Goal: Task Accomplishment & Management: Manage account settings

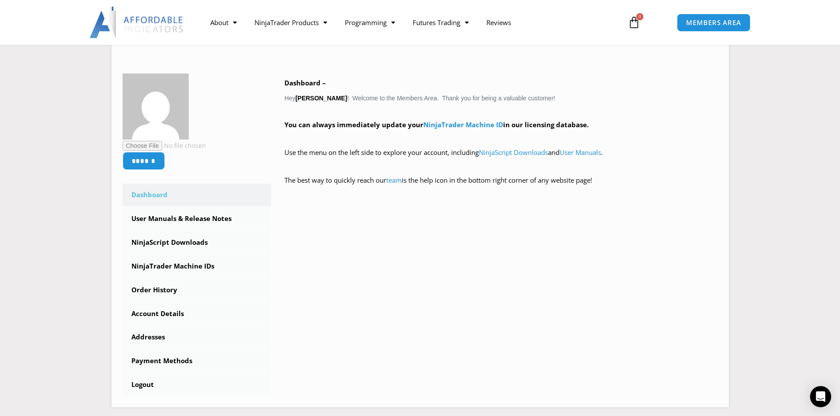
scroll to position [132, 0]
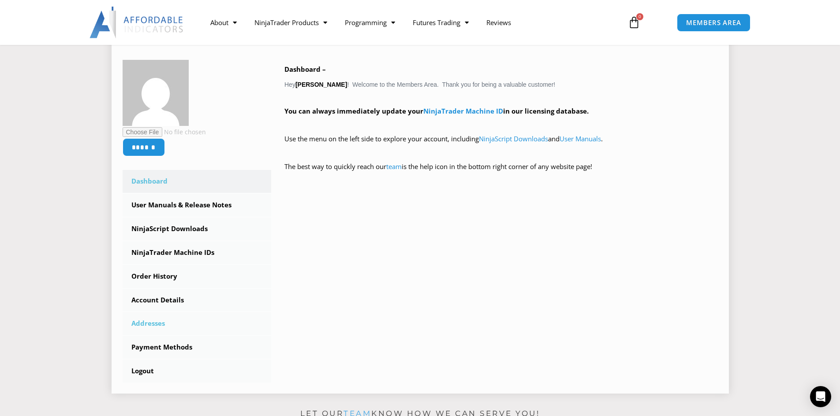
click at [150, 322] on link "Addresses" at bounding box center [197, 323] width 149 height 23
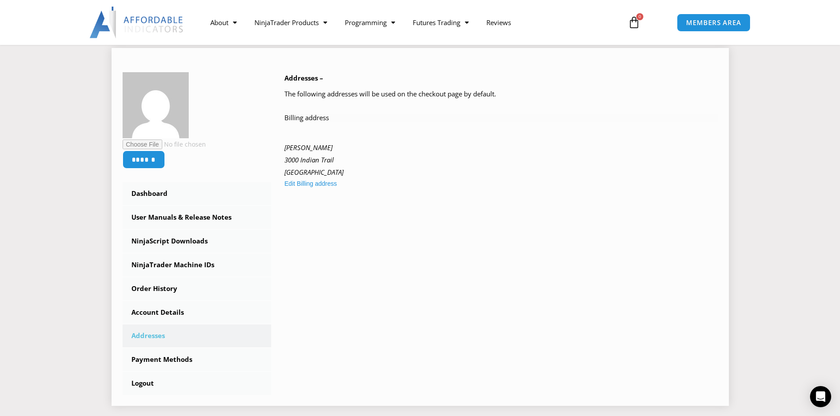
scroll to position [132, 0]
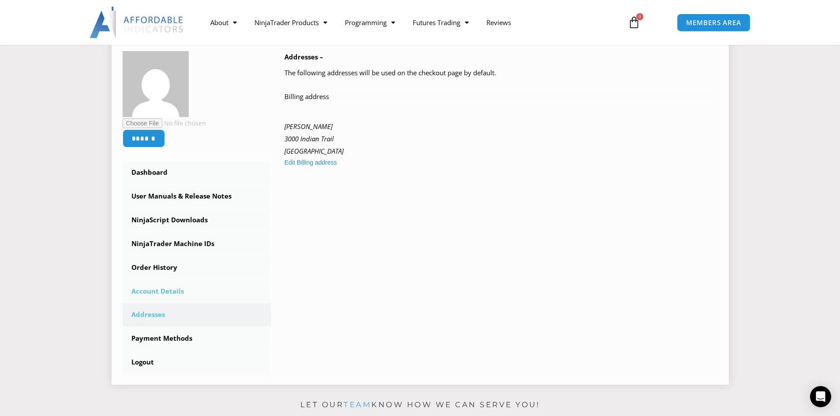
click at [169, 290] on link "Account Details" at bounding box center [197, 291] width 149 height 23
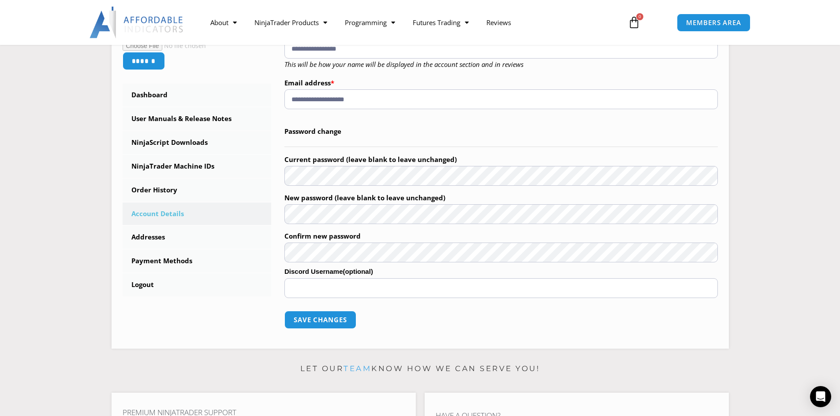
scroll to position [132, 0]
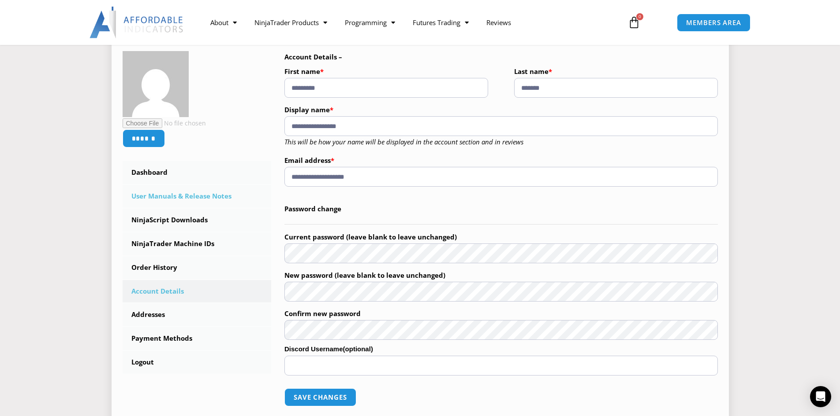
click at [204, 196] on link "User Manuals & Release Notes" at bounding box center [197, 196] width 149 height 23
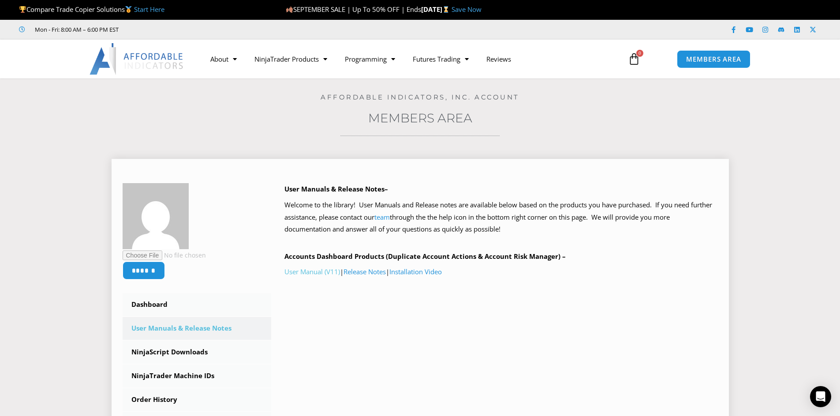
click at [312, 270] on link "User Manual (V11)" at bounding box center [312, 272] width 56 height 9
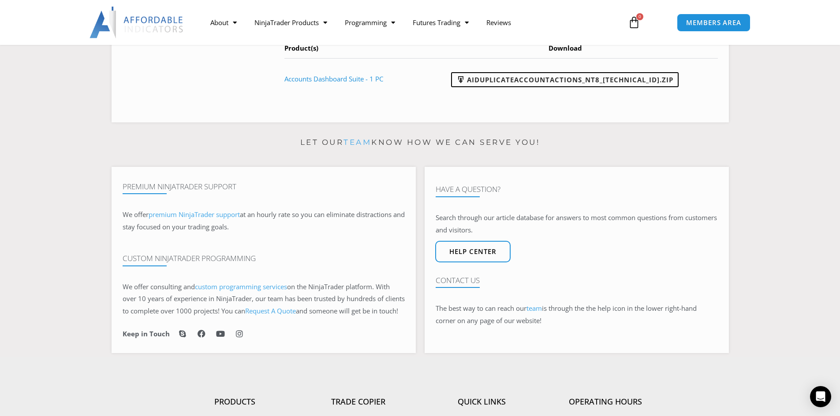
scroll to position [397, 0]
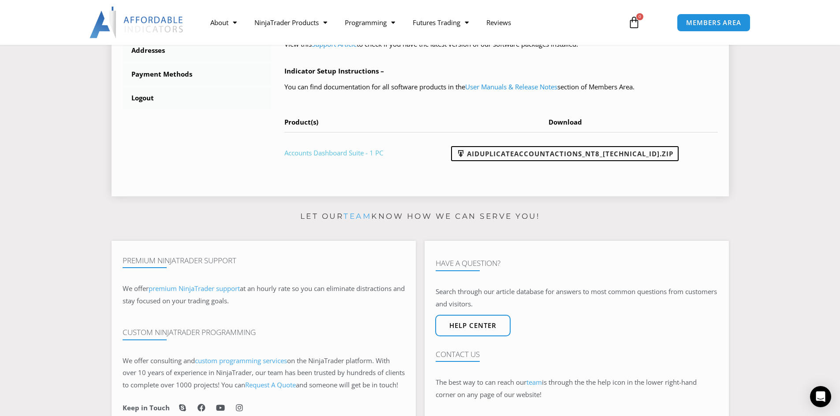
click at [318, 153] on link "Accounts Dashboard Suite - 1 PC" at bounding box center [333, 153] width 99 height 9
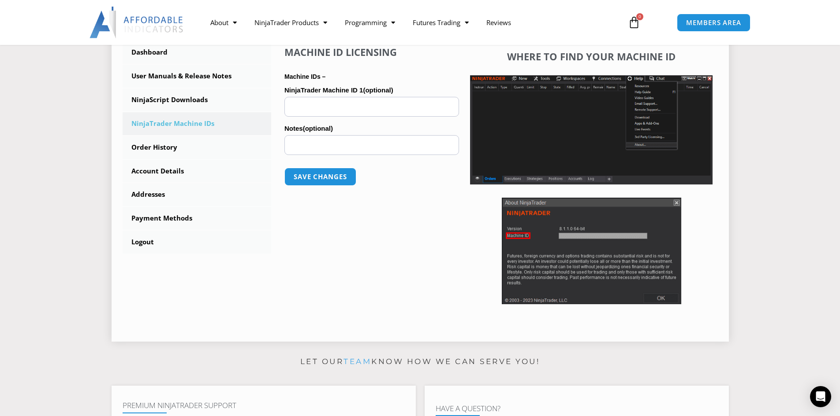
scroll to position [264, 0]
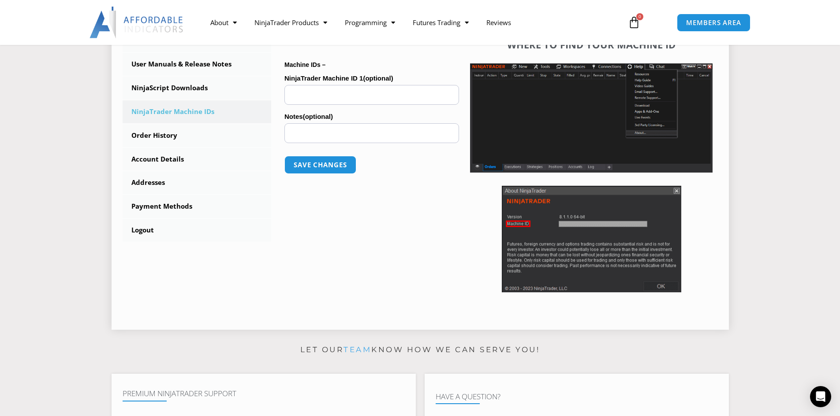
click at [566, 123] on img at bounding box center [591, 117] width 242 height 109
click at [564, 125] on img at bounding box center [591, 117] width 242 height 109
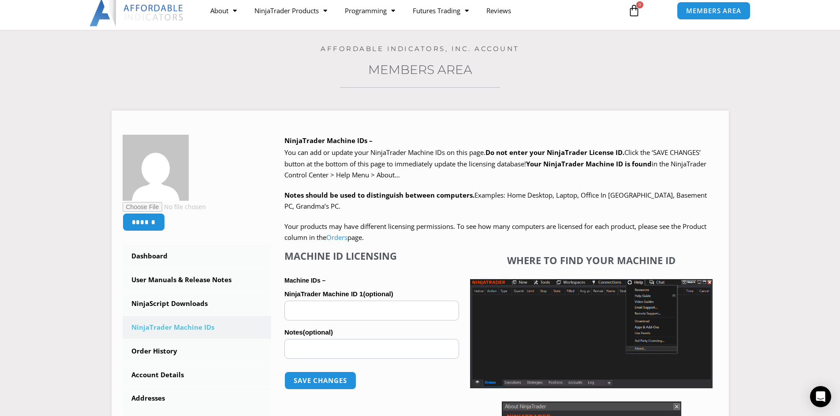
scroll to position [0, 0]
